Goal: Communication & Community: Answer question/provide support

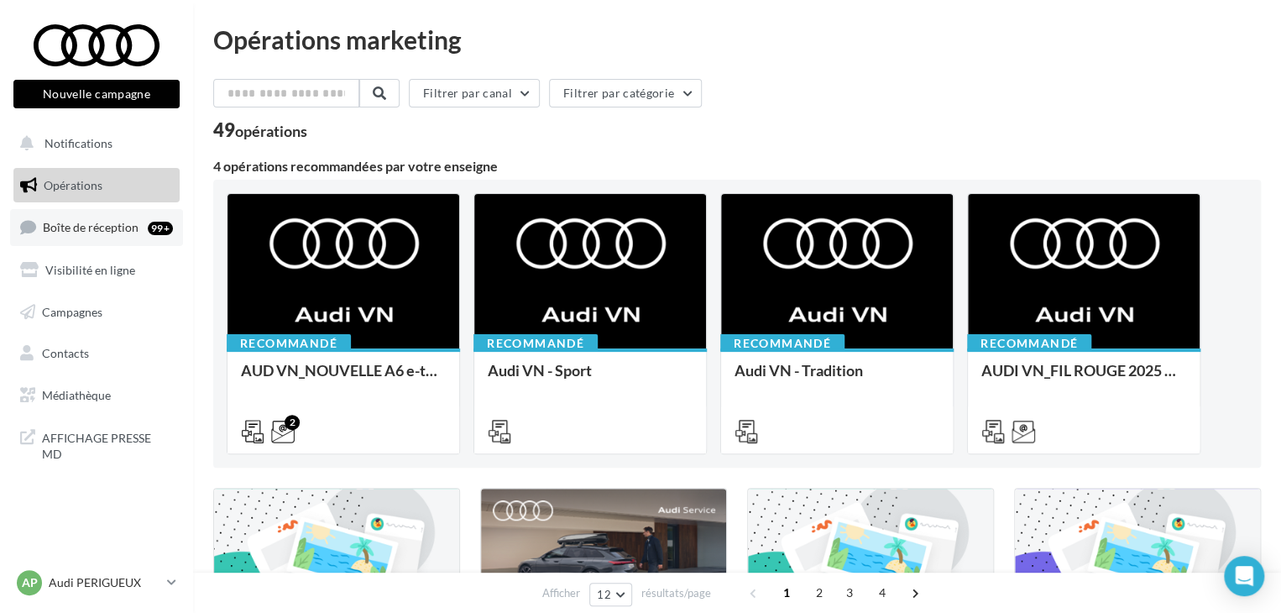
click at [144, 239] on link "Boîte de réception 99+" at bounding box center [96, 227] width 173 height 36
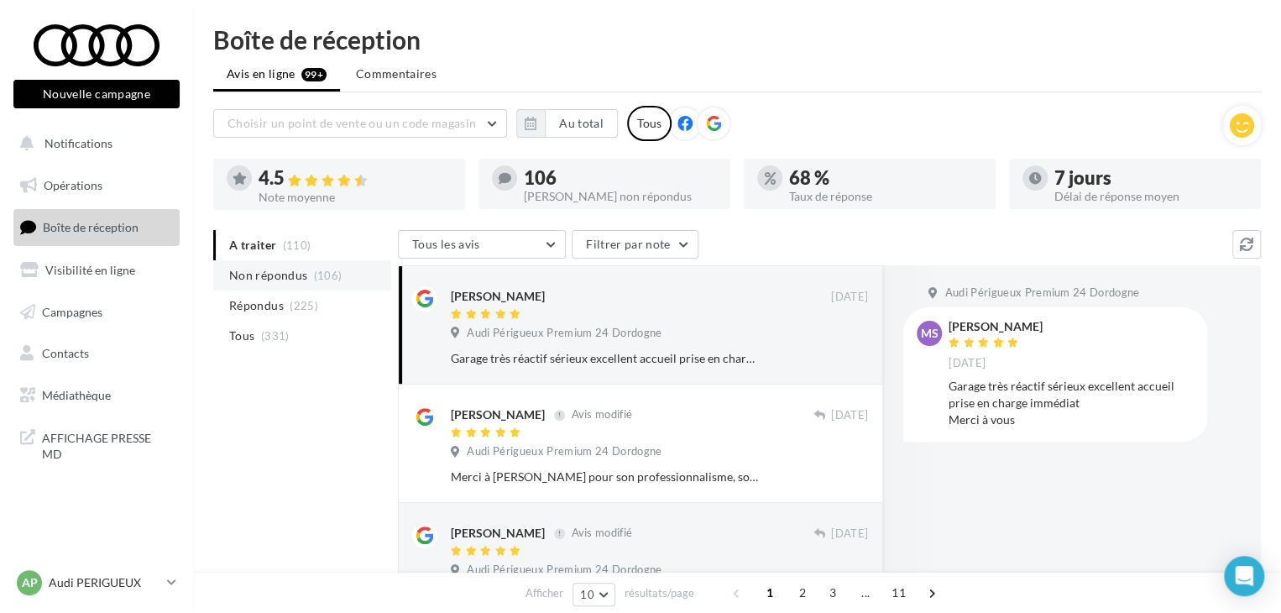
click at [368, 283] on li "Non répondus (106)" at bounding box center [302, 275] width 178 height 30
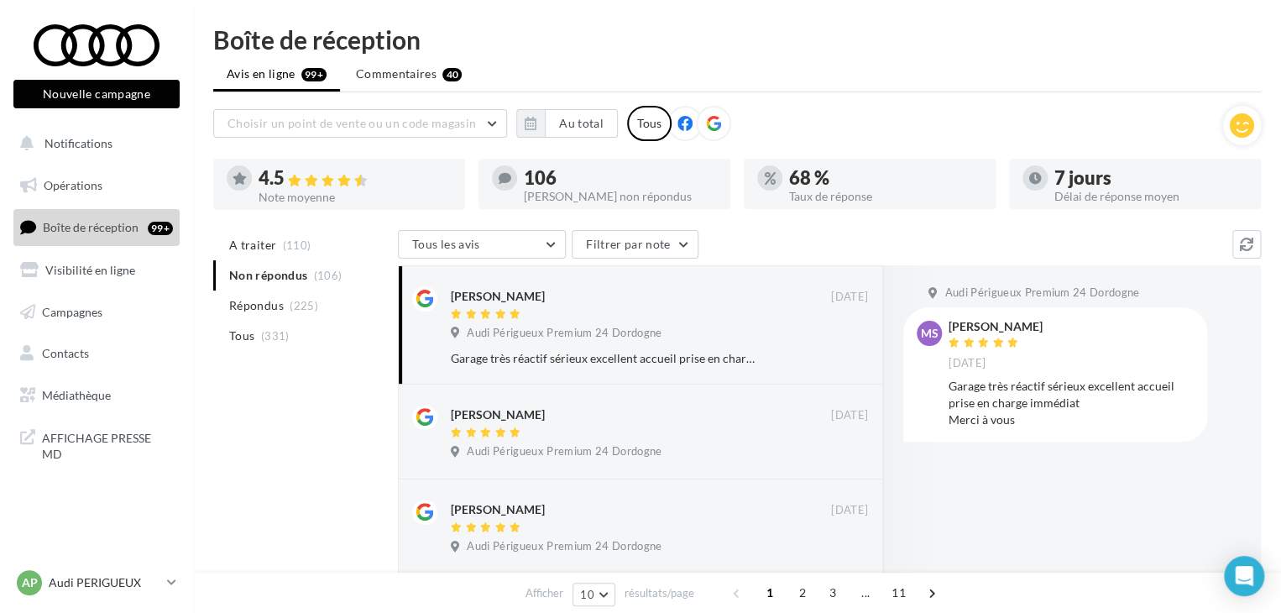
click at [313, 279] on ul "A traiter (110) Non répondus (106) Répondus (225) Tous (331)" at bounding box center [302, 290] width 178 height 121
click at [586, 326] on span "Audi Périgueux Premium 24 Dordogne" at bounding box center [564, 333] width 195 height 15
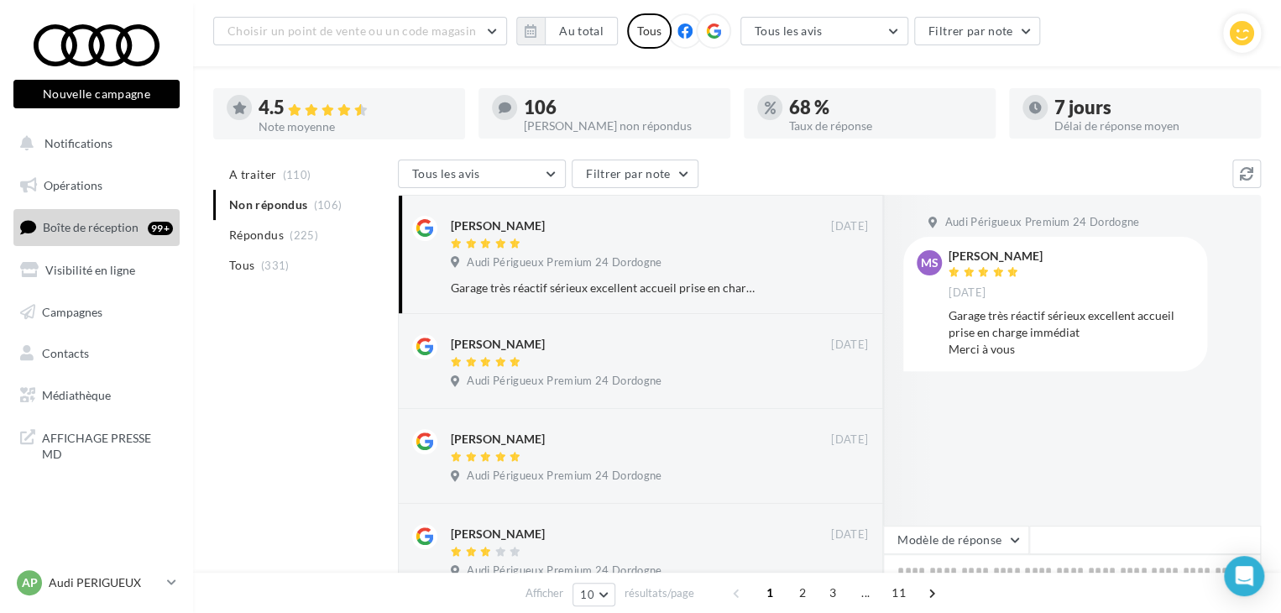
scroll to position [336, 0]
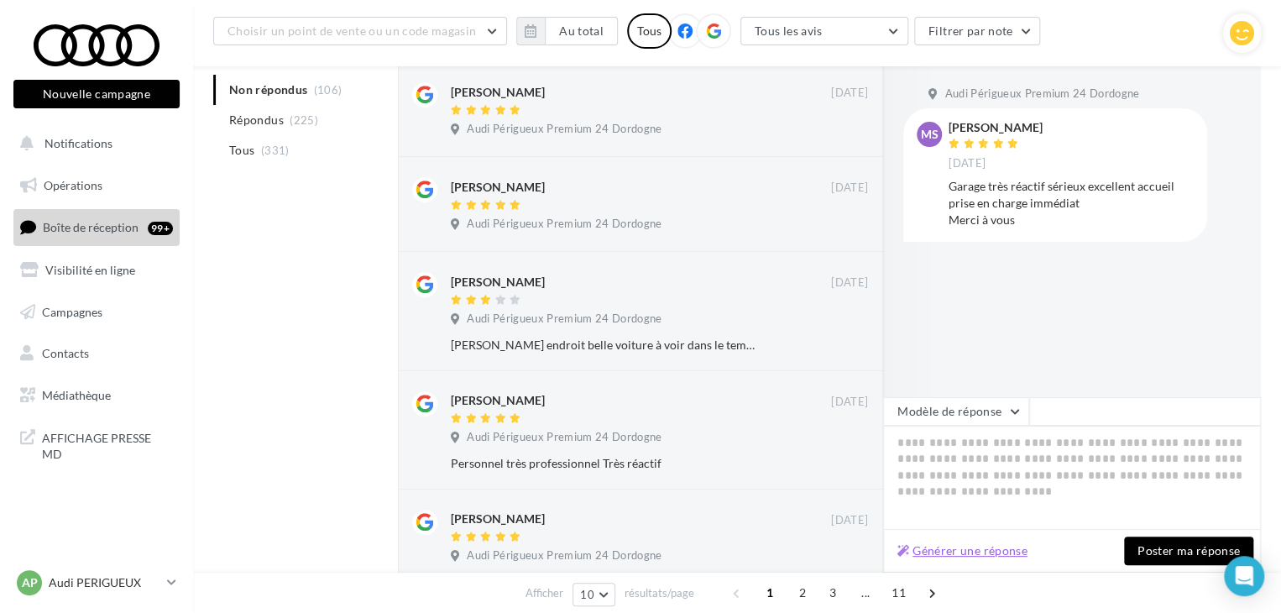
click at [975, 548] on button "Générer une réponse" at bounding box center [962, 550] width 144 height 20
type textarea "**********"
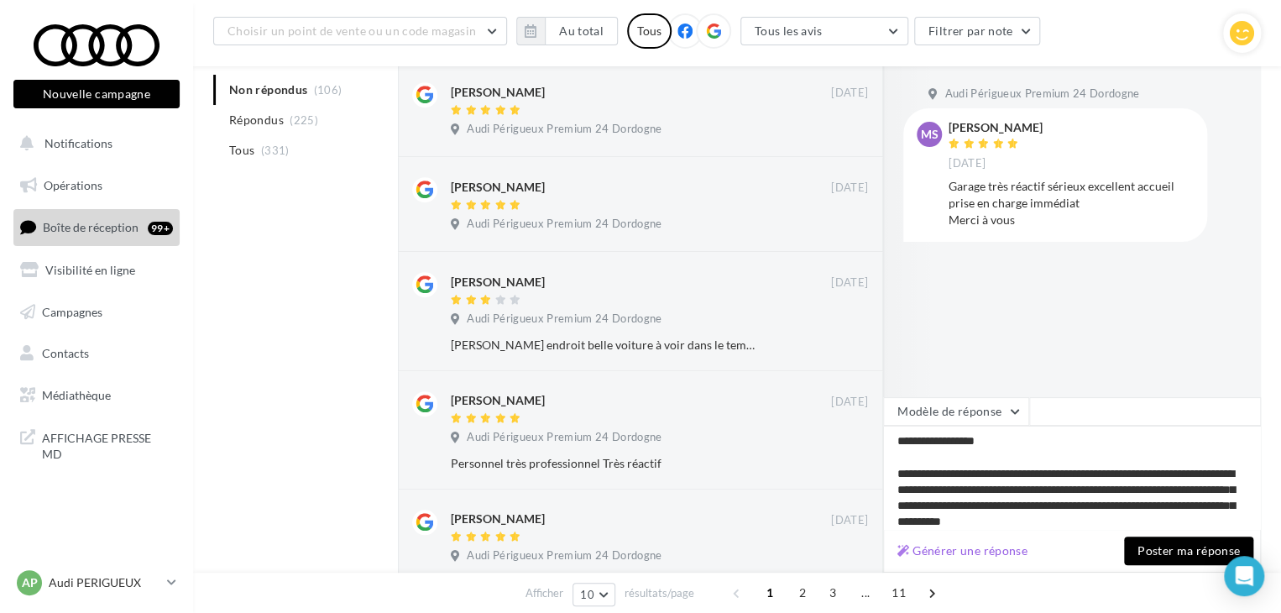
scroll to position [55, 0]
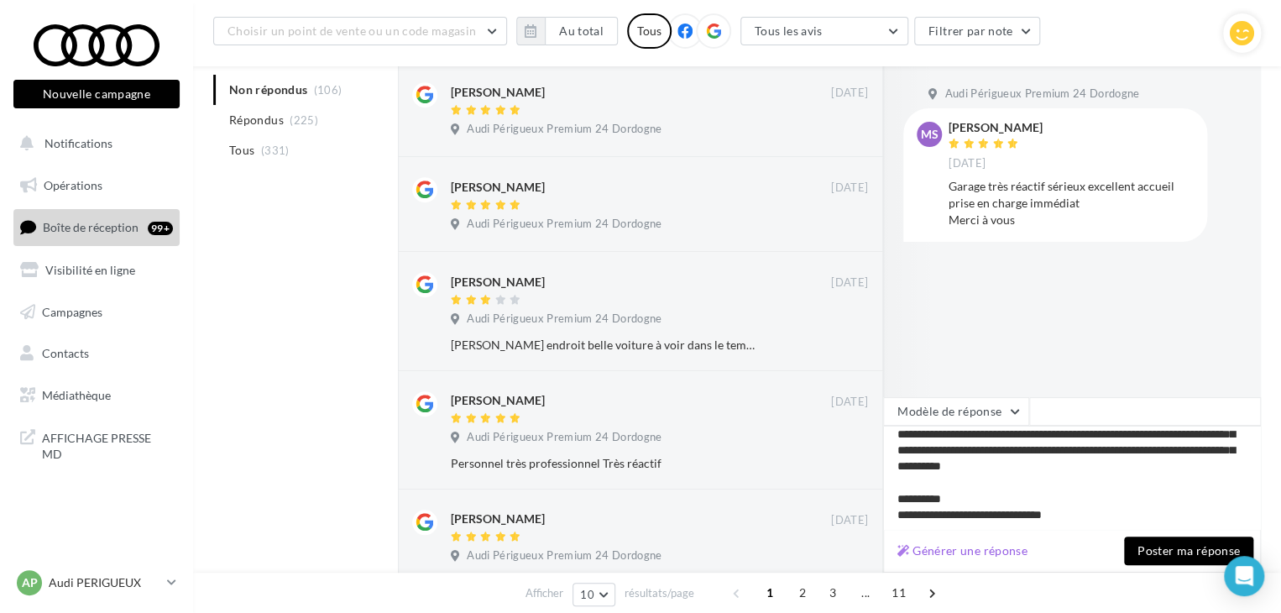
click at [1146, 549] on button "Poster ma réponse" at bounding box center [1188, 550] width 129 height 29
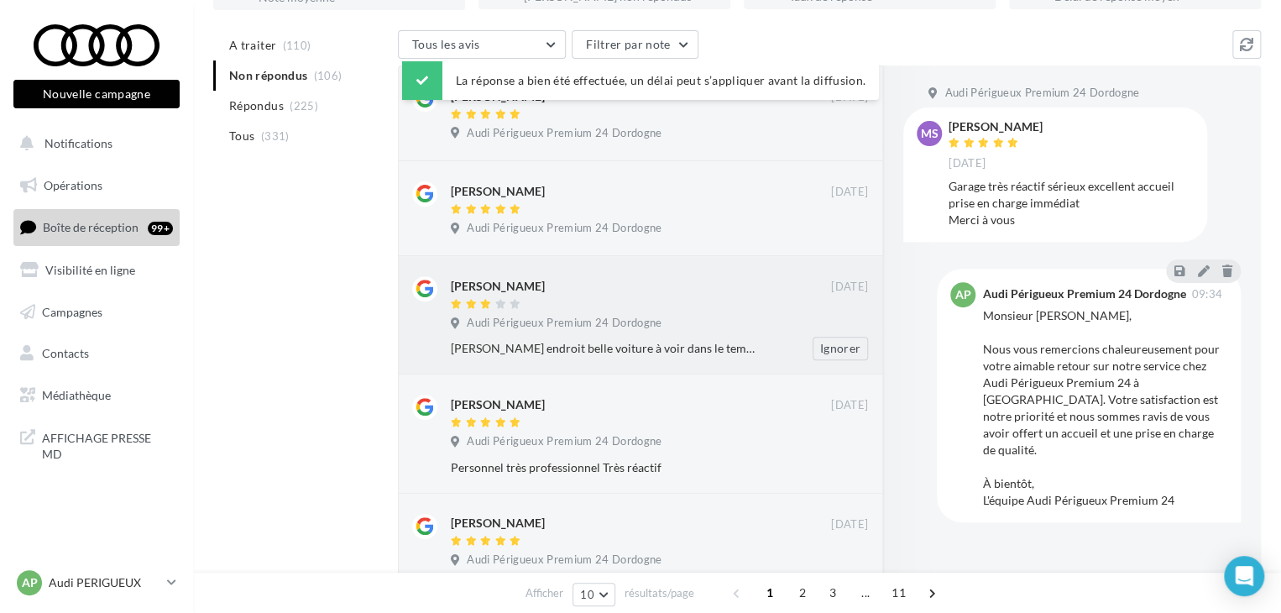
scroll to position [0, 0]
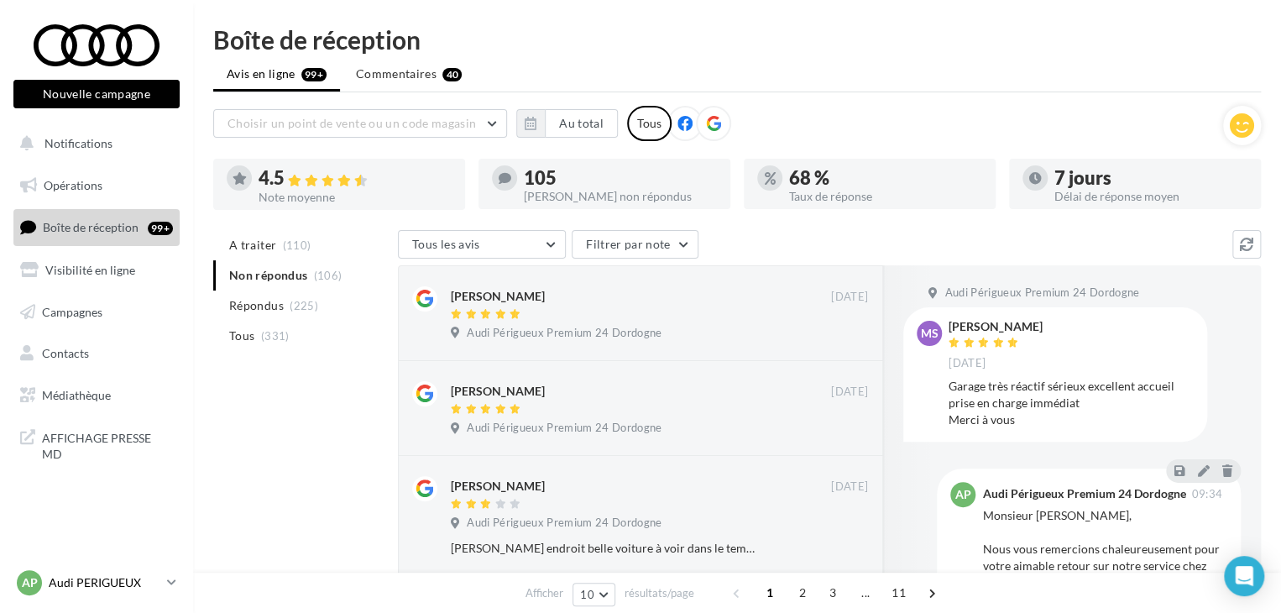
click at [124, 575] on p "Audi PERIGUEUX" at bounding box center [105, 582] width 112 height 17
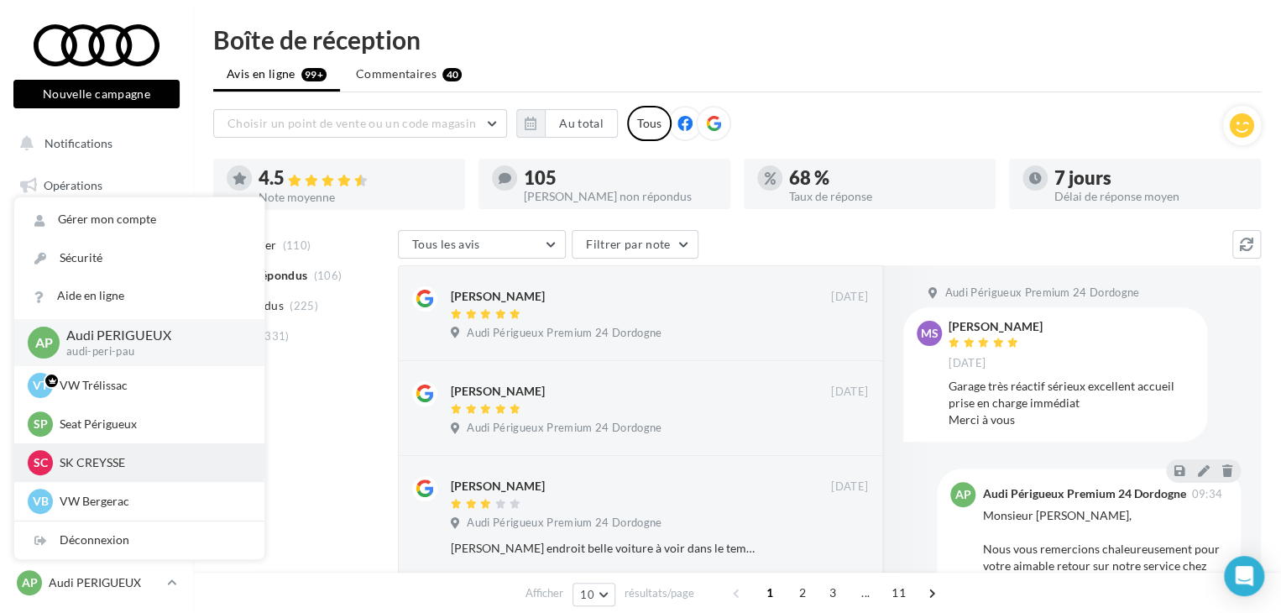
click at [128, 467] on p "SK CREYSSE" at bounding box center [152, 462] width 185 height 17
